Goal: Navigation & Orientation: Find specific page/section

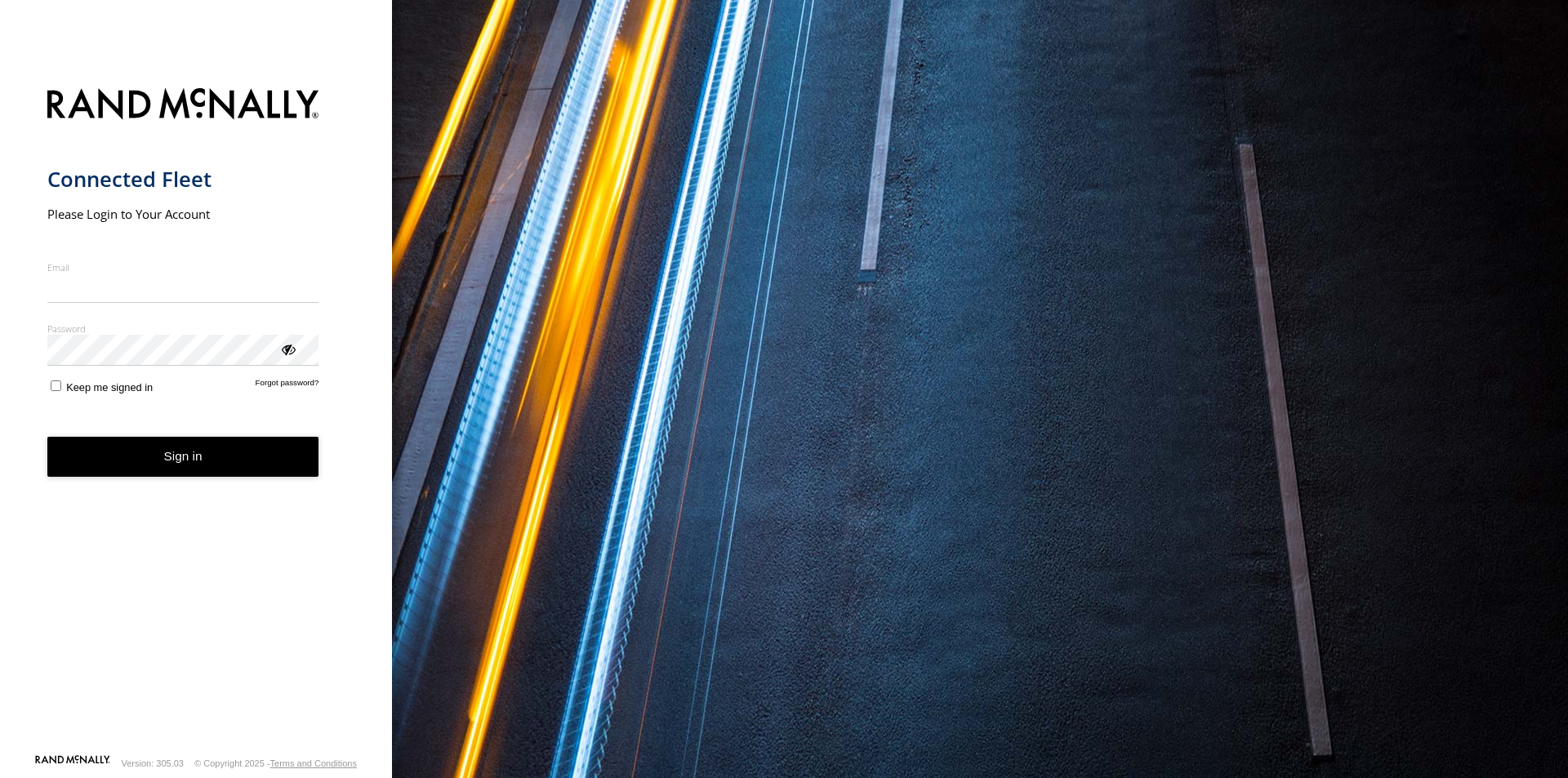
click at [85, 283] on input "Email" at bounding box center [183, 287] width 272 height 30
type input "**********"
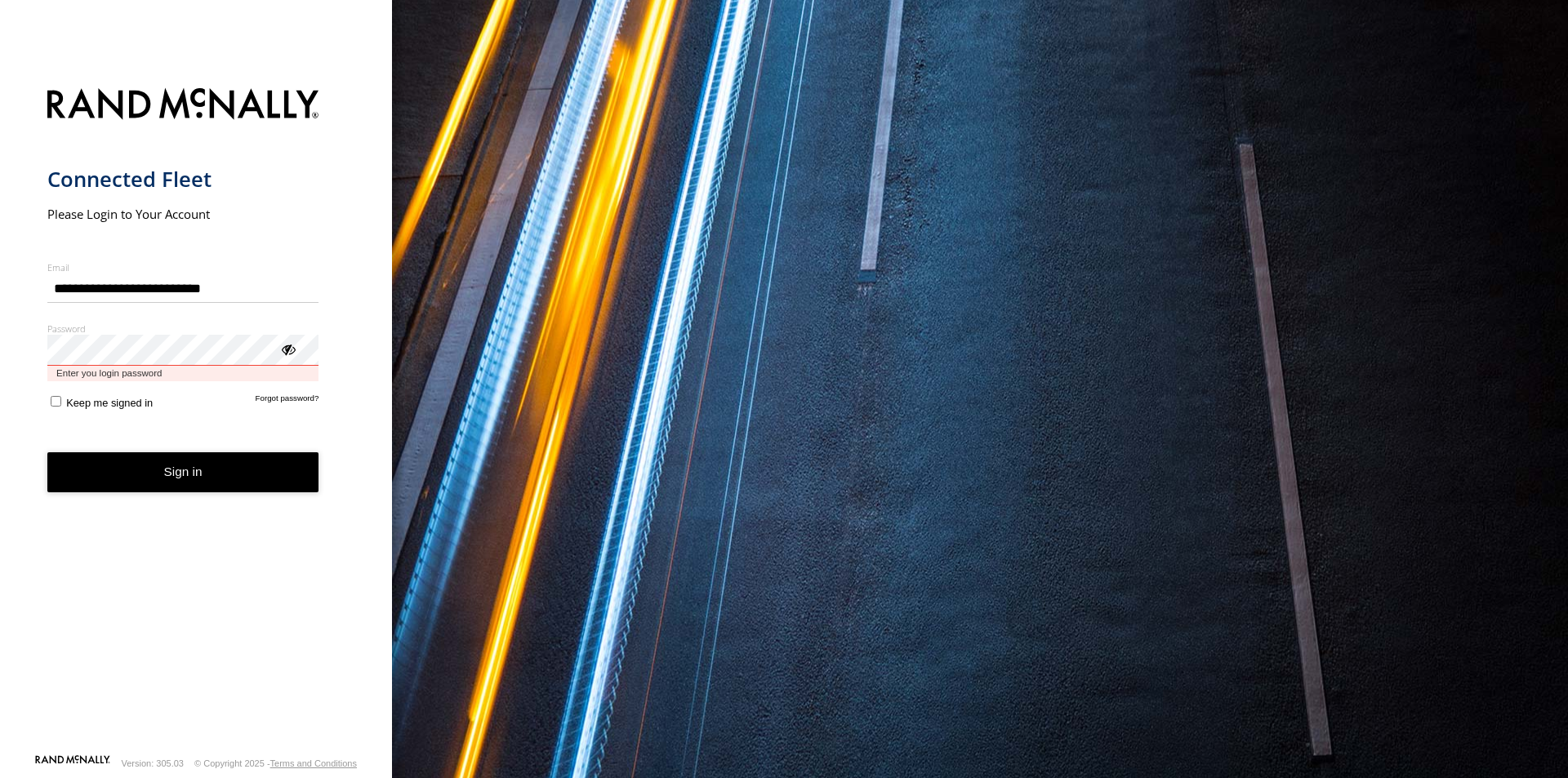
click at [47, 452] on button "Sign in" at bounding box center [183, 472] width 272 height 40
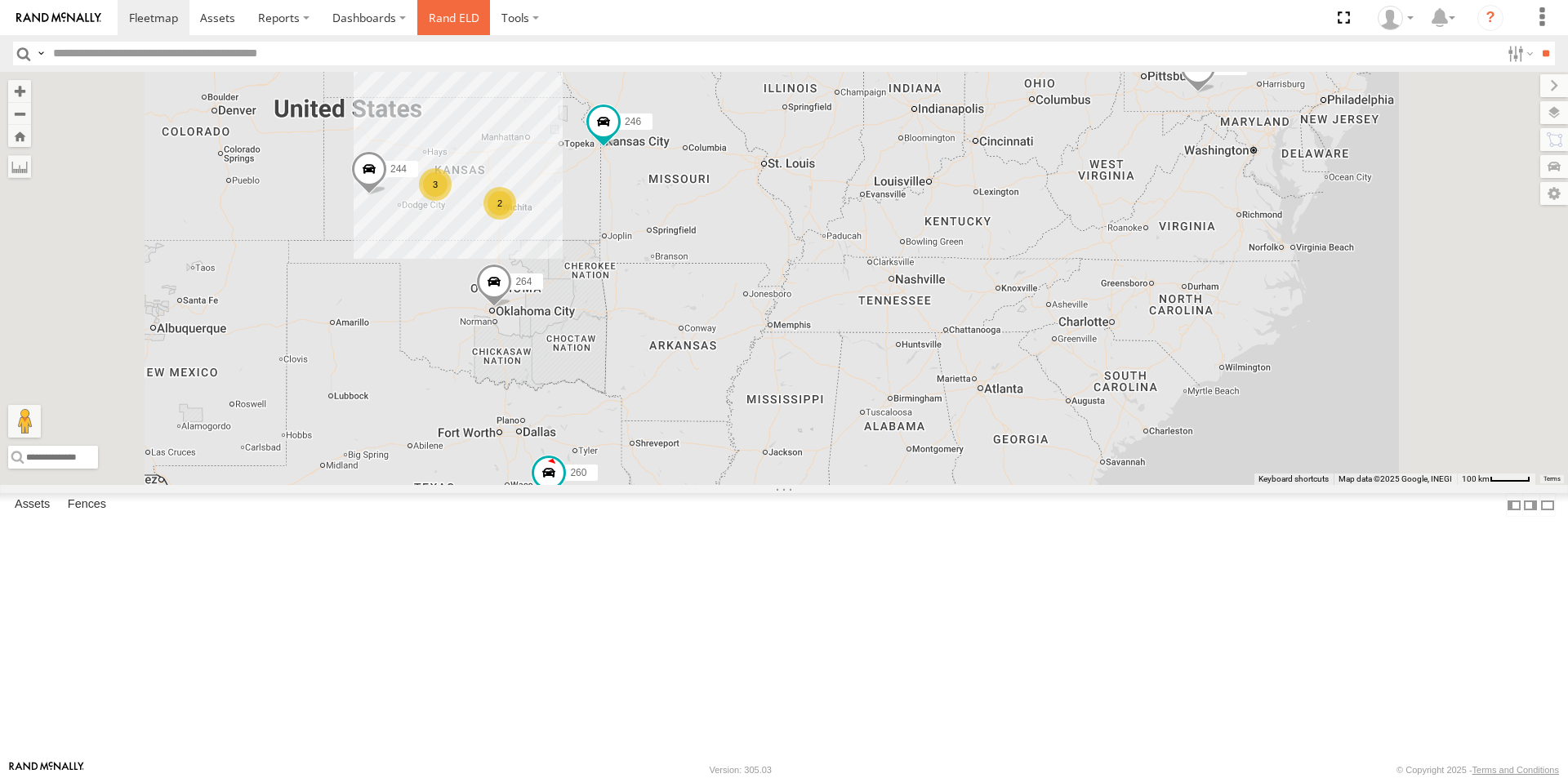
click at [450, 19] on link "Rand ELD" at bounding box center [453, 17] width 74 height 35
